Goal: Information Seeking & Learning: Check status

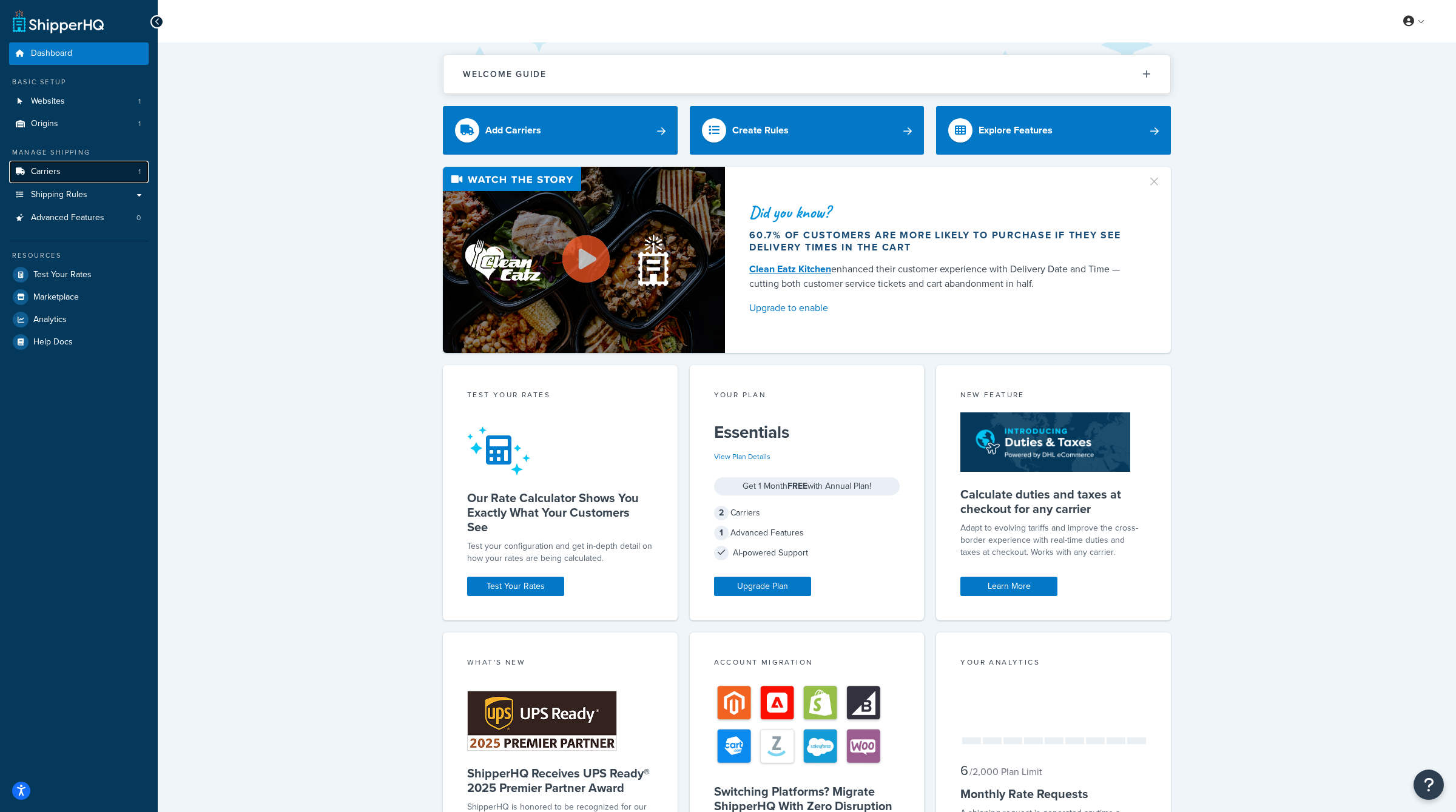
click at [97, 173] on link "Carriers 1" at bounding box center [79, 172] width 140 height 23
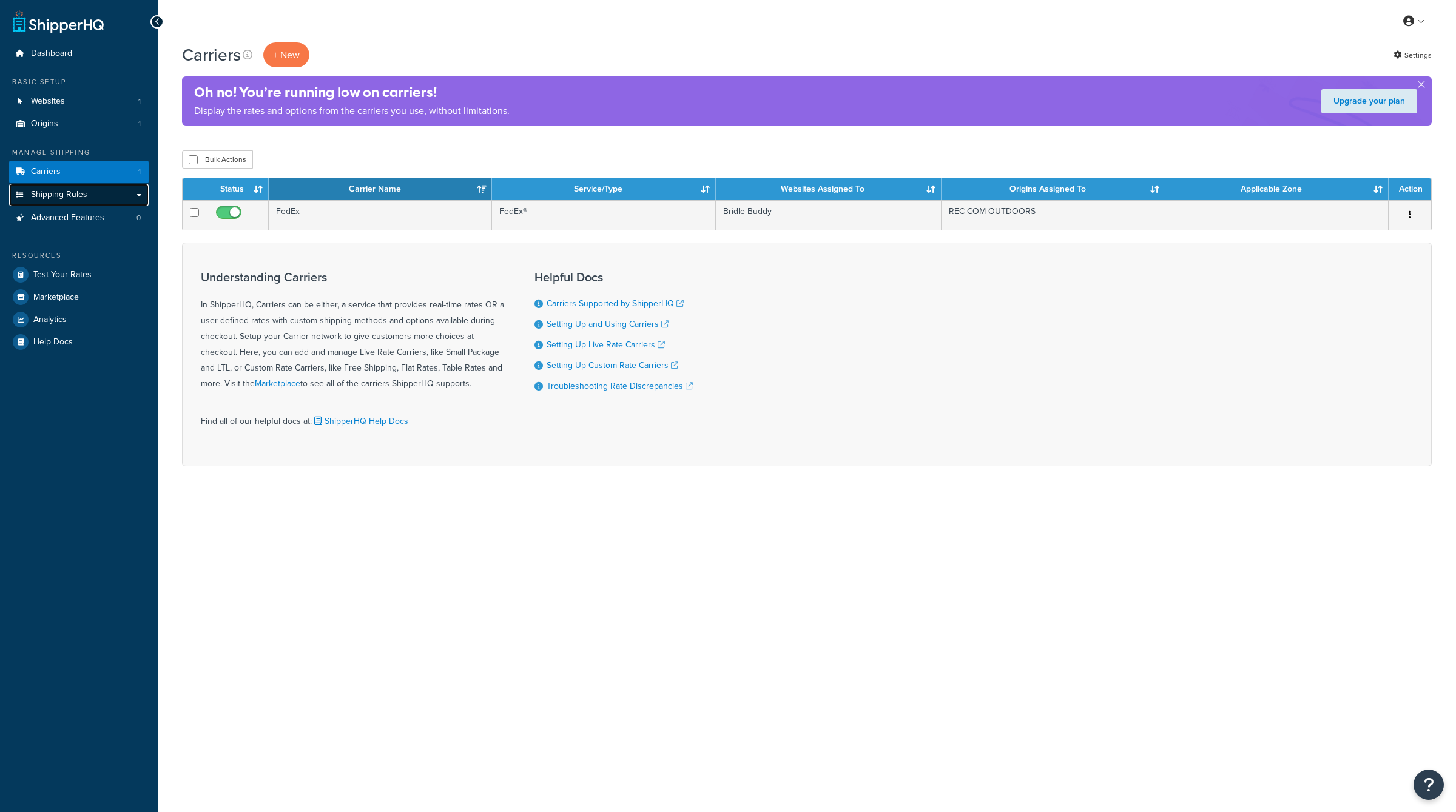
click at [99, 193] on link "Shipping Rules" at bounding box center [79, 195] width 140 height 23
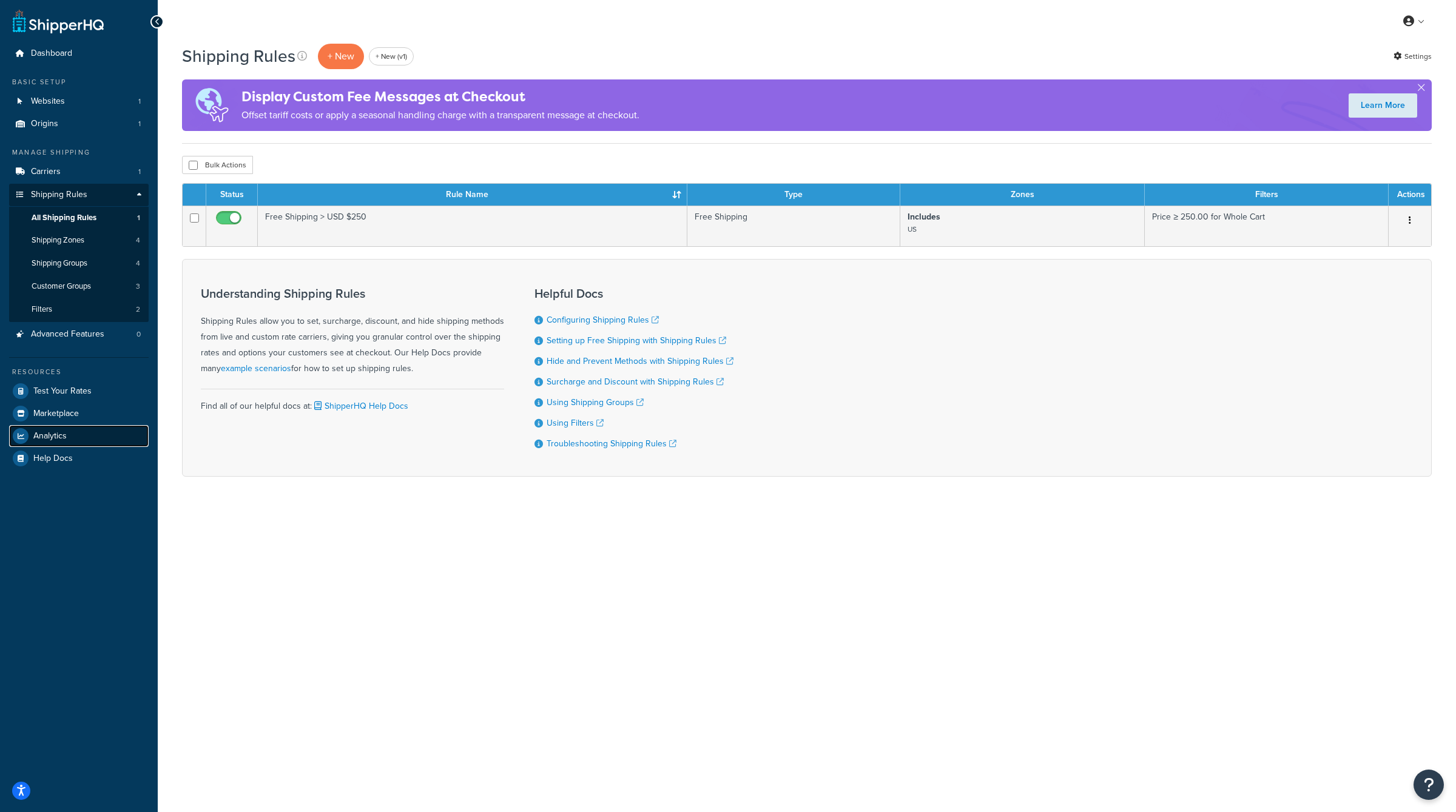
click at [110, 437] on link "Analytics" at bounding box center [79, 435] width 140 height 22
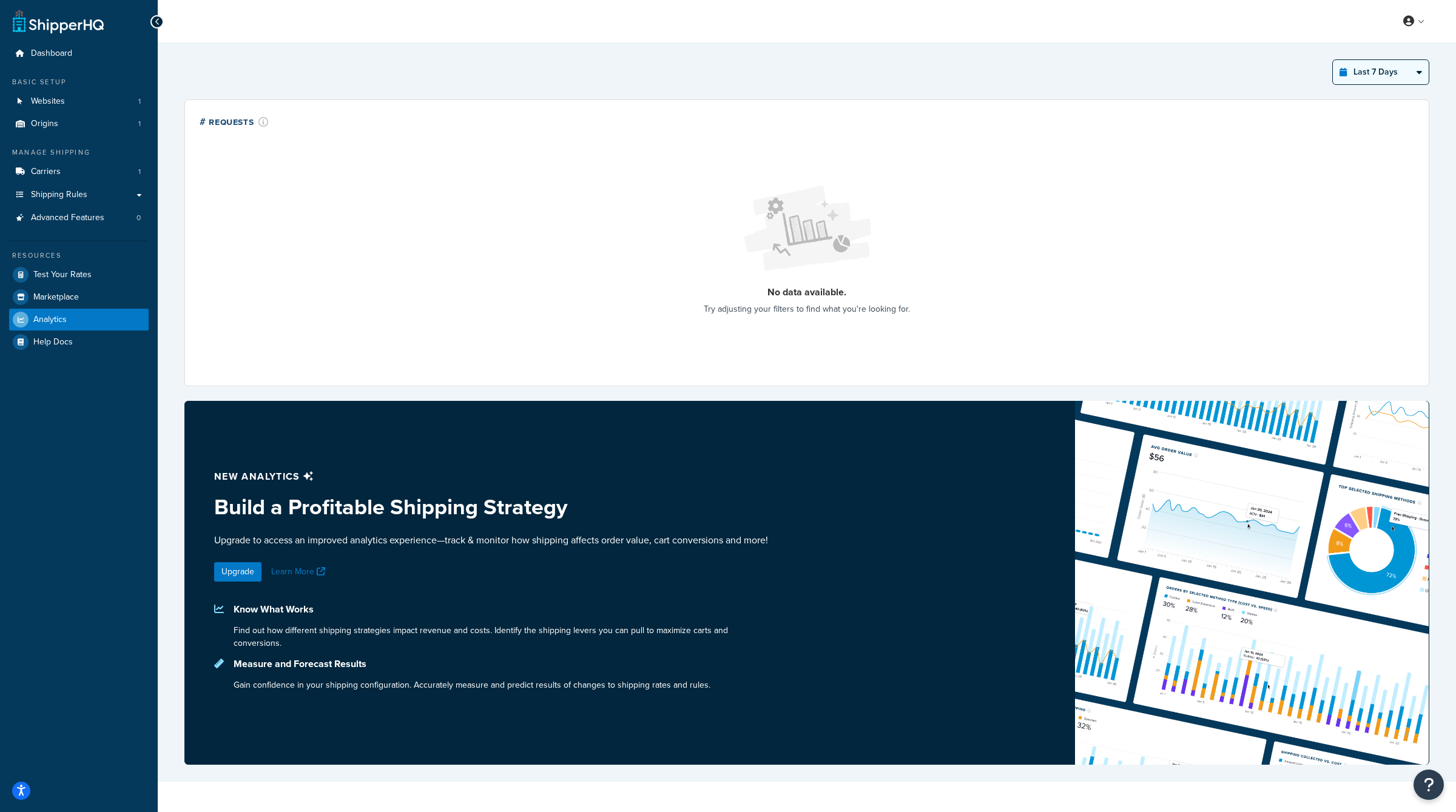
click at [1393, 71] on select "Last 24 Hours Last 7 Days Last 30 Days Last 3 Months Last 6 Months Last 12 Mont…" at bounding box center [1381, 72] width 96 height 24
select select "last_6_months"
click at [1334, 60] on select "Last 24 Hours Last 7 Days Last 30 Days Last 3 Months Last 6 Months Last 12 Mont…" at bounding box center [1381, 72] width 96 height 24
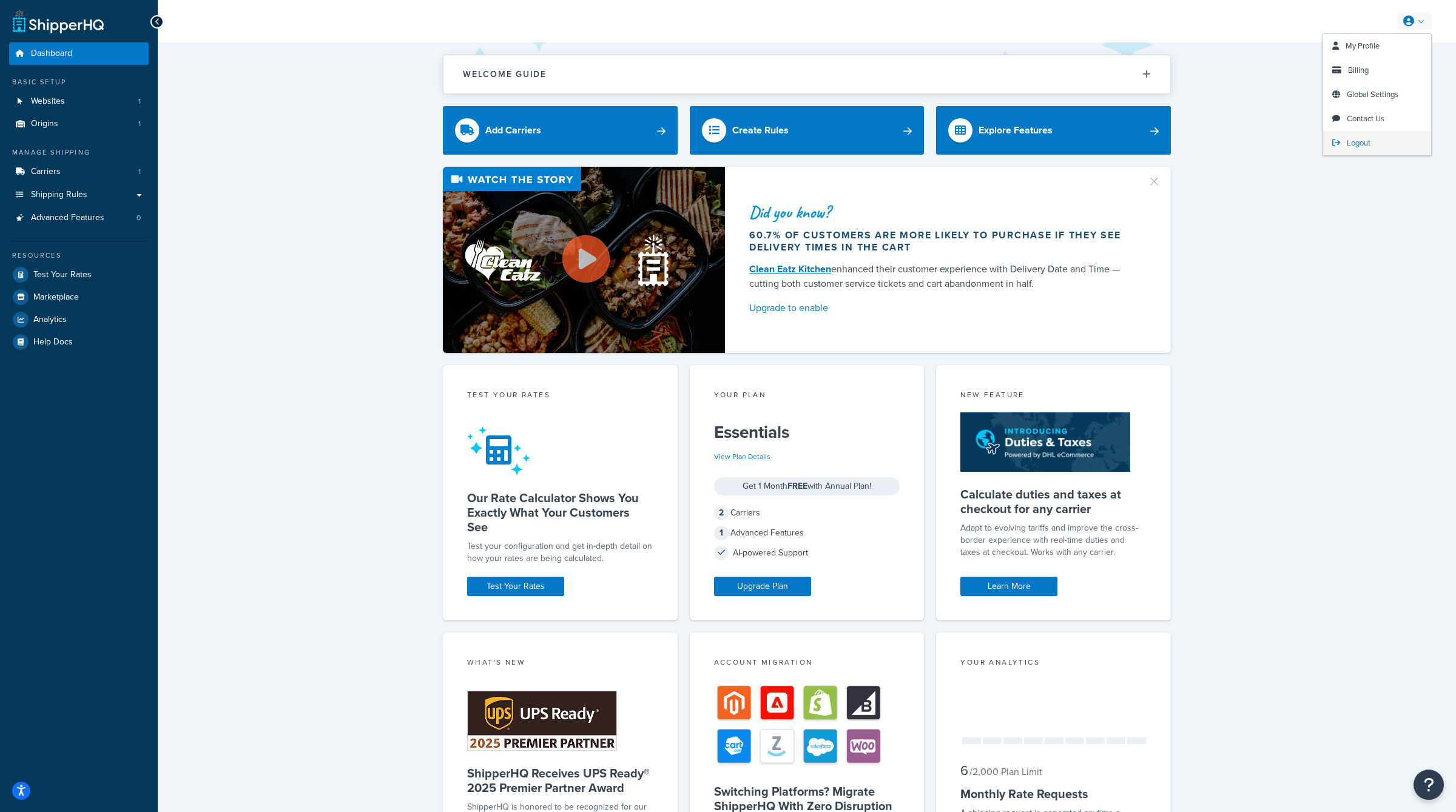
click at [1360, 145] on span "Logout" at bounding box center [1358, 143] width 23 height 11
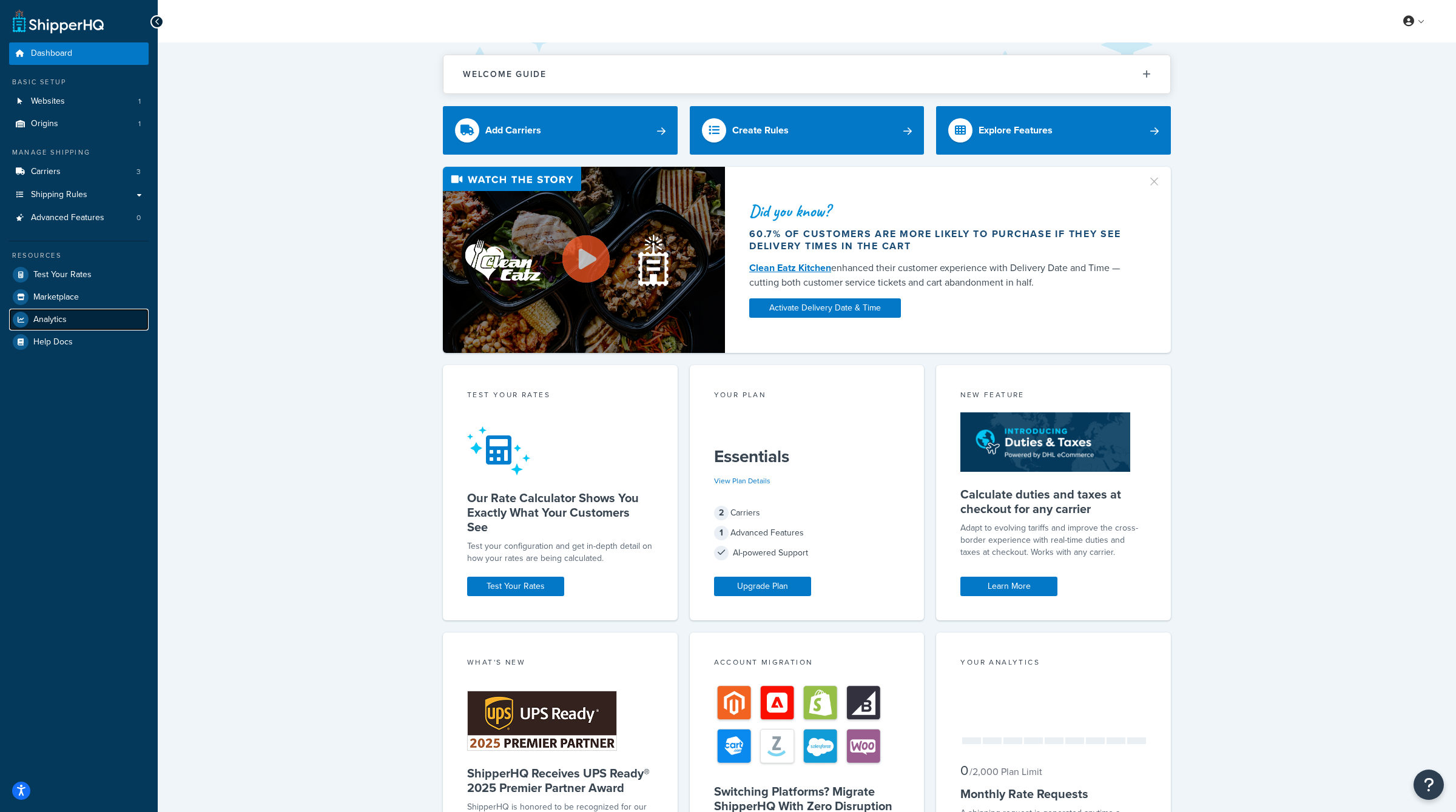
click at [52, 321] on span "Analytics" at bounding box center [51, 320] width 34 height 10
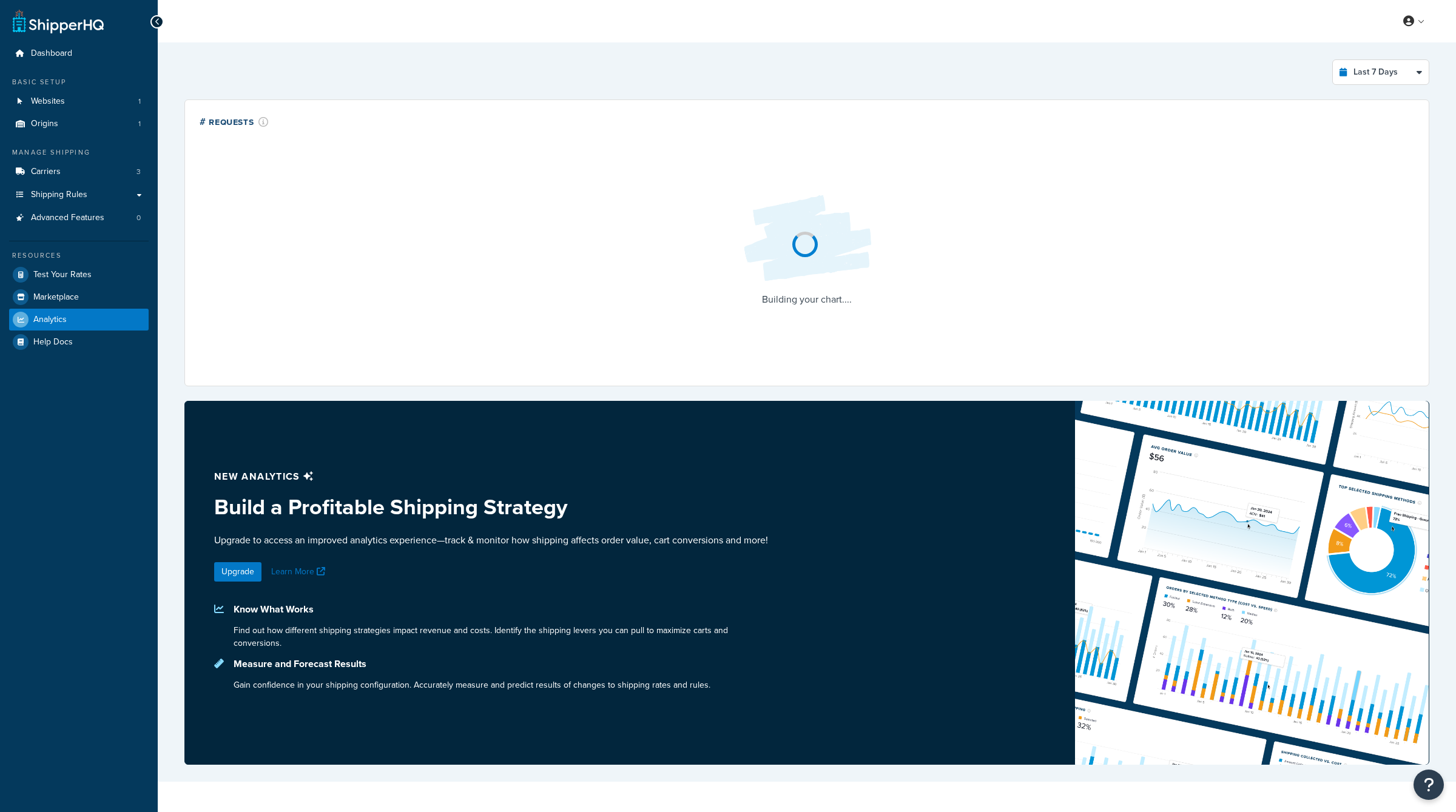
select select "last_7_days"
